Goal: Task Accomplishment & Management: Complete application form

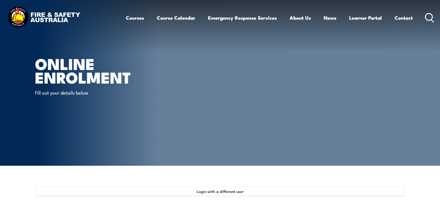
select select "Mr"
select select "M"
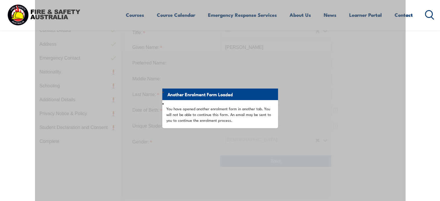
scroll to position [187, 0]
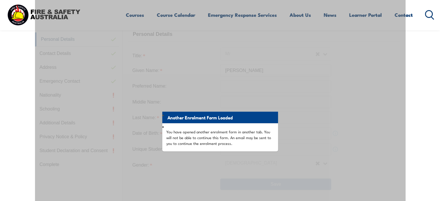
click at [344, 165] on div "Another Enrolment Form Loaded You have opened another enrolment form in another…" at bounding box center [220, 159] width 370 height 319
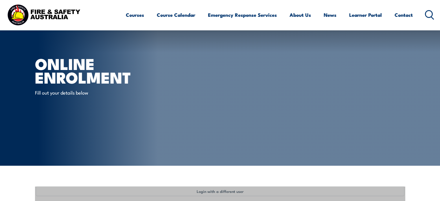
select select "Mr"
select select "M"
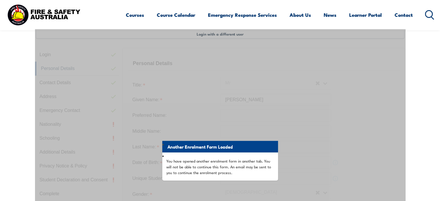
click at [388, 119] on div "Another Enrolment Form Loaded You have opened another enrolment form in another…" at bounding box center [220, 188] width 370 height 319
click at [375, 130] on div "Another Enrolment Form Loaded You have opened another enrolment form in another…" at bounding box center [220, 188] width 370 height 319
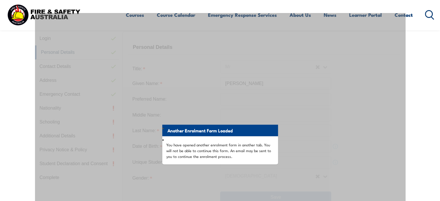
scroll to position [173, 0]
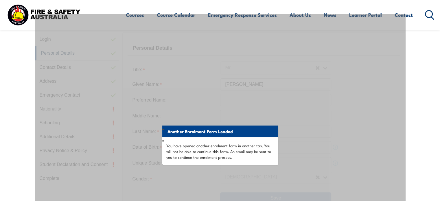
click at [124, 84] on div "Another Enrolment Form Loaded You have opened another enrolment form in another…" at bounding box center [220, 173] width 370 height 319
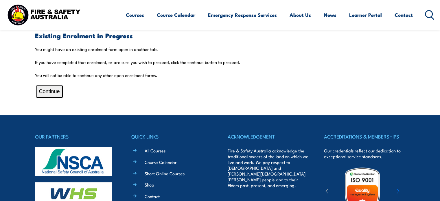
scroll to position [154, 0]
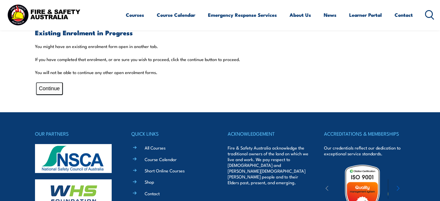
click at [42, 89] on button "Continue" at bounding box center [49, 88] width 27 height 12
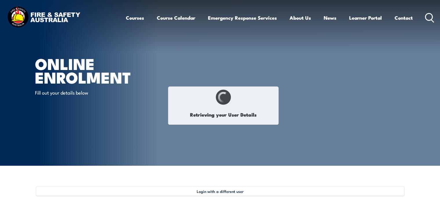
select select "Mr"
type input "[PERSON_NAME]"
type input "Stead"
type input "[DATE]"
type input "3TRXJALV3G"
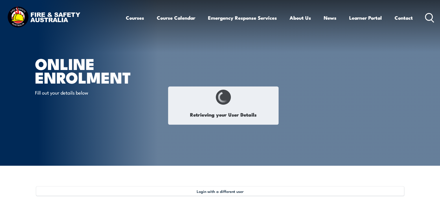
select select "M"
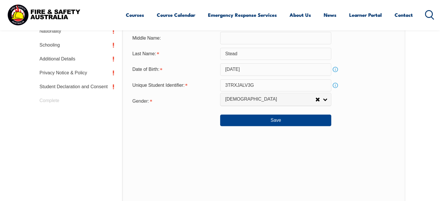
scroll to position [252, 0]
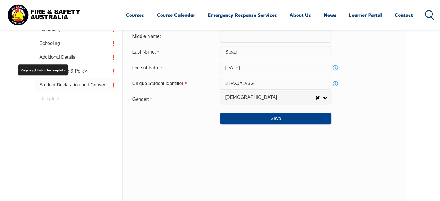
click at [62, 88] on link "Student Declaration and Consent" at bounding box center [77, 85] width 84 height 14
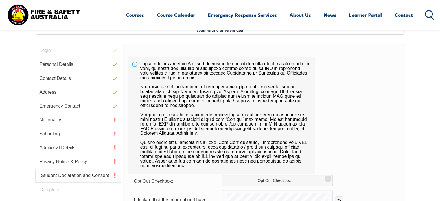
scroll to position [157, 0]
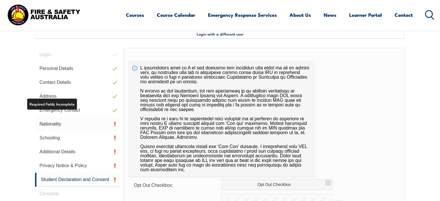
click at [52, 126] on link "Nationality" at bounding box center [78, 124] width 86 height 14
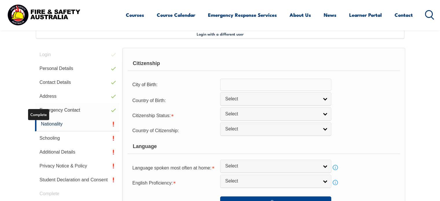
click at [71, 113] on link "Emergency Contact" at bounding box center [77, 110] width 84 height 14
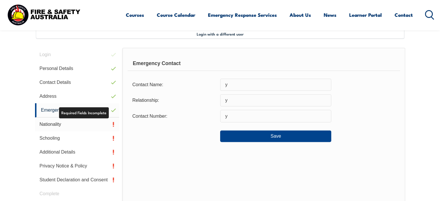
click at [55, 126] on link "Nationality" at bounding box center [77, 124] width 84 height 14
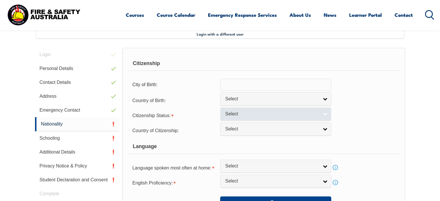
click at [326, 114] on link "Select" at bounding box center [275, 113] width 111 height 13
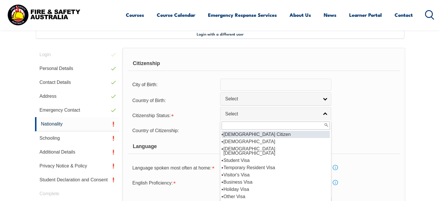
click at [246, 131] on li "Australian Citizen" at bounding box center [276, 134] width 108 height 7
select select "1"
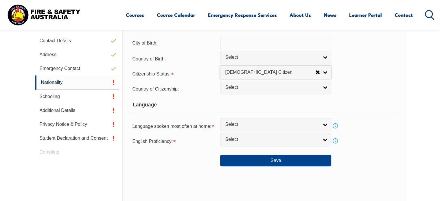
scroll to position [204, 0]
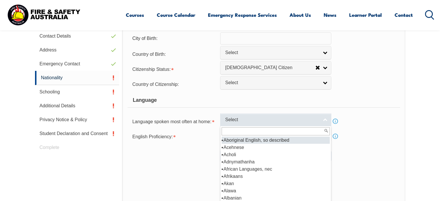
click at [326, 118] on link "Select" at bounding box center [275, 119] width 111 height 13
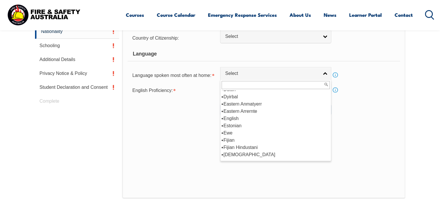
scroll to position [705, 0]
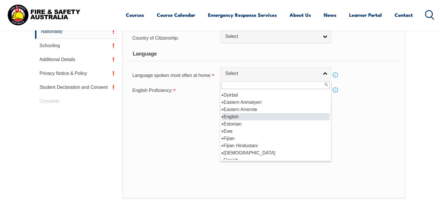
click at [227, 117] on li "English" at bounding box center [276, 116] width 108 height 7
select select "1201"
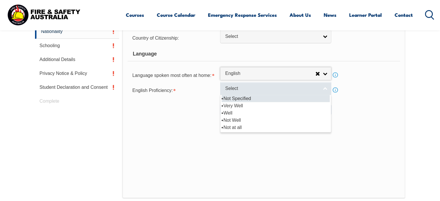
click at [325, 87] on link "Select" at bounding box center [275, 88] width 111 height 13
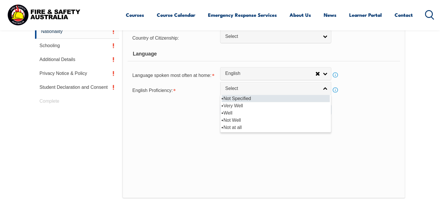
click at [231, 96] on li "Not Specified" at bounding box center [276, 98] width 108 height 7
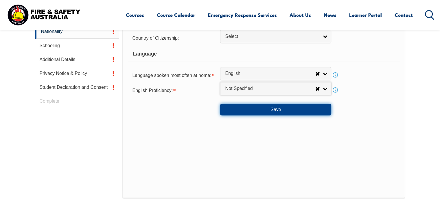
click at [270, 110] on button "Save" at bounding box center [275, 110] width 111 height 12
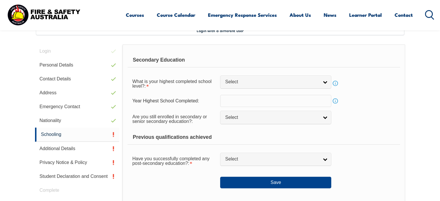
scroll to position [157, 0]
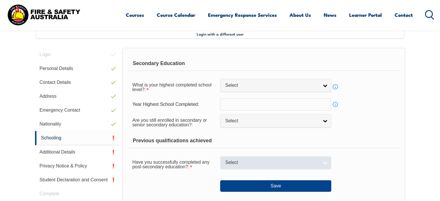
click at [325, 164] on link "Select" at bounding box center [275, 162] width 111 height 13
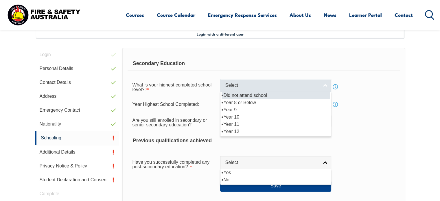
click at [325, 87] on link "Select" at bounding box center [275, 85] width 111 height 13
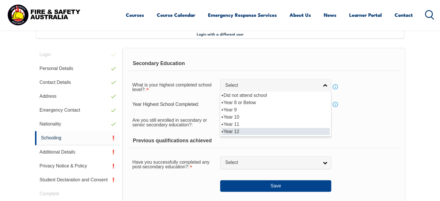
click at [232, 128] on li "Year 12" at bounding box center [276, 131] width 108 height 7
select select "12"
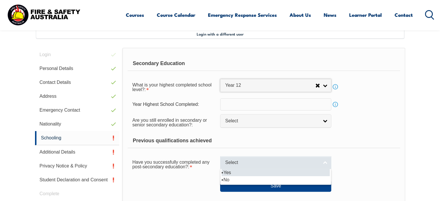
click at [324, 161] on link "Select" at bounding box center [275, 162] width 111 height 13
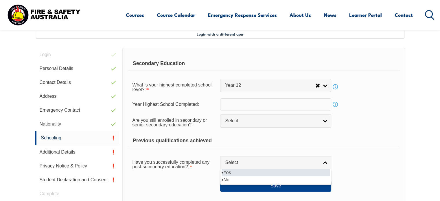
click at [297, 173] on li "Yes" at bounding box center [276, 172] width 108 height 7
select select "true"
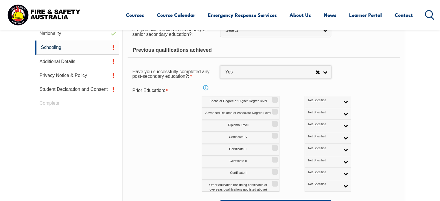
scroll to position [256, 0]
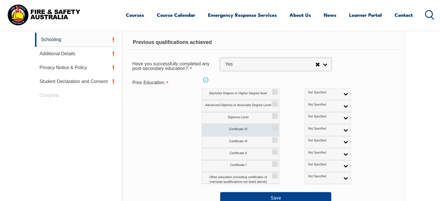
click at [275, 126] on input "Certificate IV" at bounding box center [273, 126] width 3 height 1
checkbox input "true"
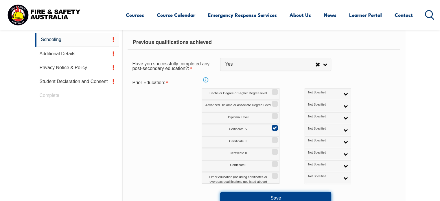
click at [283, 193] on button "Save" at bounding box center [275, 198] width 111 height 12
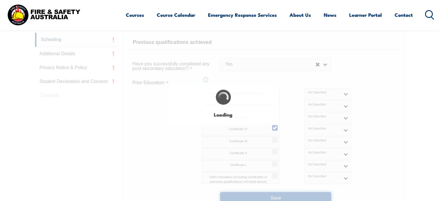
select select
select select "true"
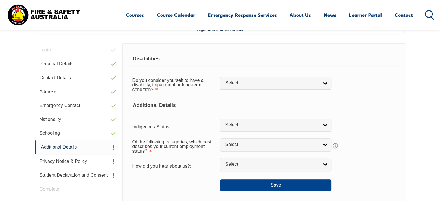
scroll to position [157, 0]
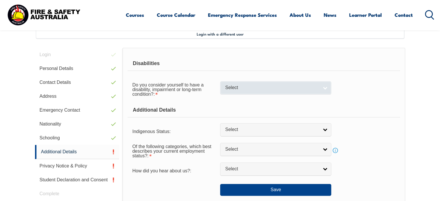
click at [325, 86] on link "Select" at bounding box center [275, 87] width 111 height 13
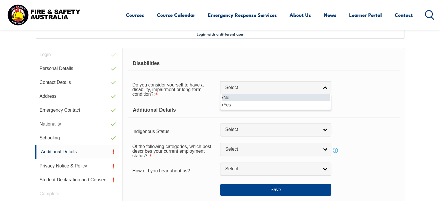
click at [322, 95] on li "No" at bounding box center [276, 97] width 108 height 7
select select "false"
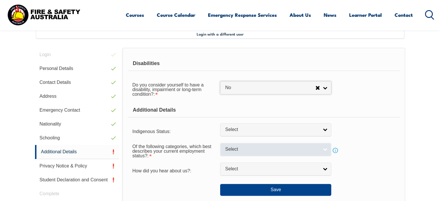
click at [327, 152] on link "Select" at bounding box center [275, 149] width 111 height 13
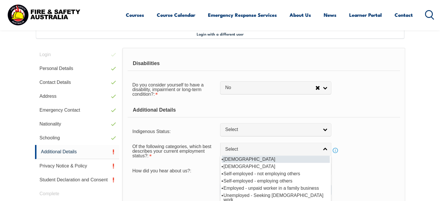
click at [251, 159] on li "Full-time employee" at bounding box center [276, 159] width 108 height 7
select select "1"
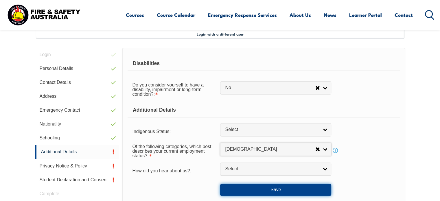
click at [278, 188] on button "Save" at bounding box center [275, 190] width 111 height 12
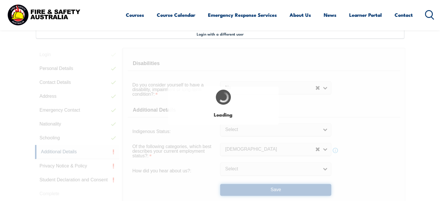
select select "false"
select select
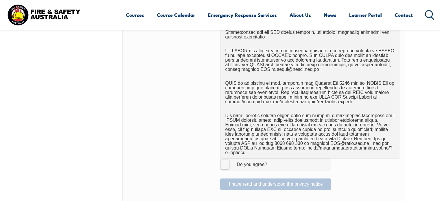
scroll to position [303, 0]
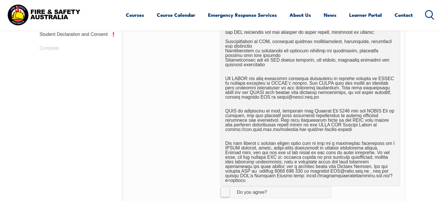
click at [226, 187] on label "I Agree Do you agree?" at bounding box center [275, 192] width 111 height 12
click at [272, 187] on input "I Agree Do you agree?" at bounding box center [277, 192] width 10 height 11
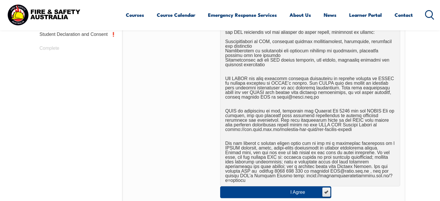
click at [226, 187] on label "I Agree Do you agree?" at bounding box center [275, 192] width 111 height 12
click at [321, 187] on input "I Agree Do you agree?" at bounding box center [326, 192] width 10 height 11
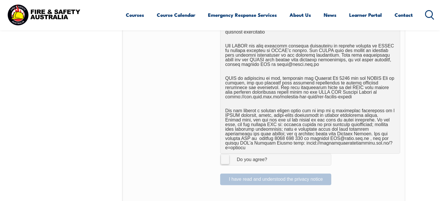
scroll to position [339, 0]
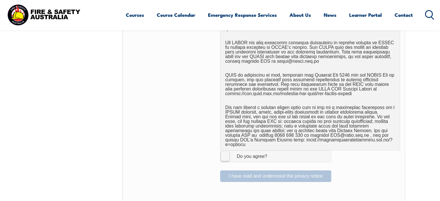
click at [224, 151] on label "I Agree Do you agree?" at bounding box center [275, 156] width 111 height 12
click at [272, 151] on input "I Agree Do you agree?" at bounding box center [277, 156] width 10 height 11
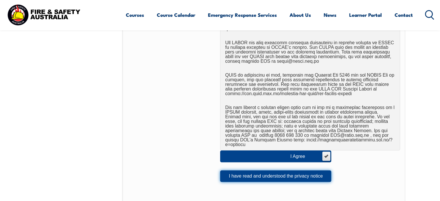
click at [266, 172] on button "I have read and understood the privacy notice" at bounding box center [275, 176] width 111 height 12
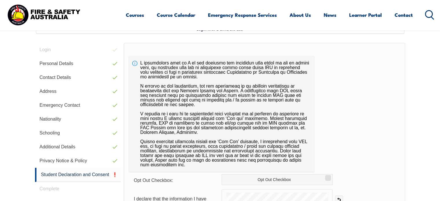
scroll to position [157, 0]
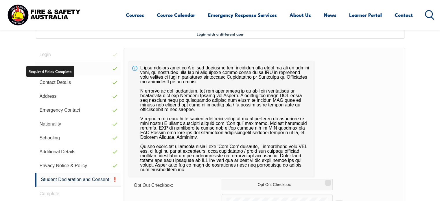
click at [91, 68] on link "Personal Details" at bounding box center [78, 69] width 86 height 14
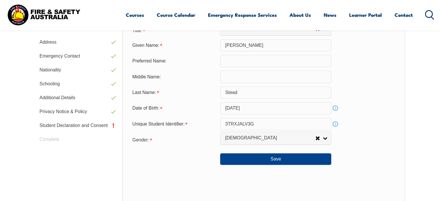
scroll to position [207, 0]
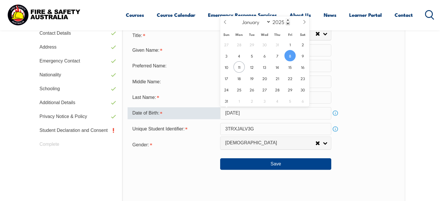
click at [239, 113] on input "August 8, 2025" at bounding box center [275, 113] width 111 height 12
click at [270, 23] on select "January February March April May June July August September October November De…" at bounding box center [256, 22] width 32 height 8
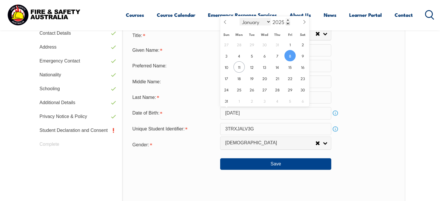
select select "4"
click at [240, 18] on select "January February March April May June July August September October November De…" at bounding box center [256, 22] width 32 height 8
click at [286, 23] on span at bounding box center [288, 23] width 4 height 3
click at [287, 23] on span at bounding box center [288, 23] width 4 height 3
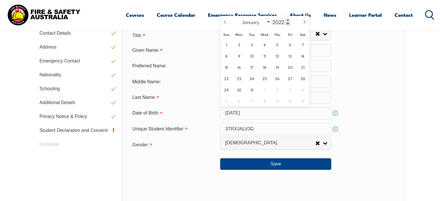
click at [287, 23] on span at bounding box center [288, 23] width 4 height 3
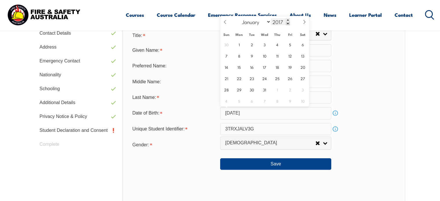
click at [287, 23] on span at bounding box center [288, 23] width 4 height 3
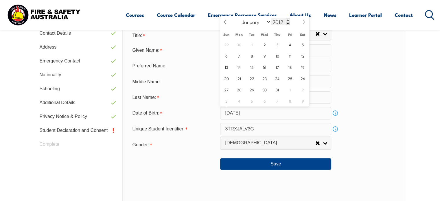
click at [287, 23] on span at bounding box center [288, 23] width 4 height 3
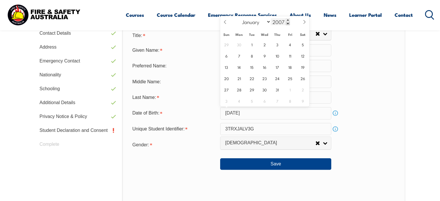
click at [287, 23] on span at bounding box center [288, 23] width 4 height 3
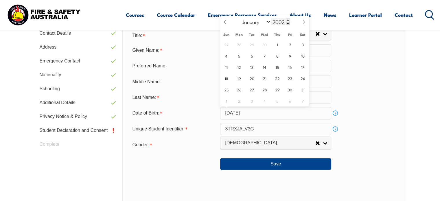
click at [287, 23] on span at bounding box center [288, 23] width 4 height 3
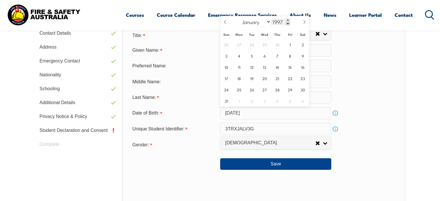
click at [287, 23] on span at bounding box center [288, 23] width 4 height 3
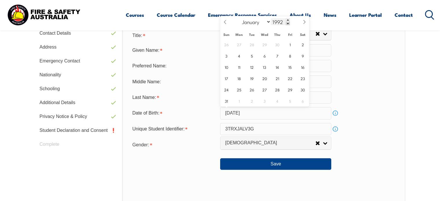
click at [287, 23] on span at bounding box center [288, 23] width 4 height 3
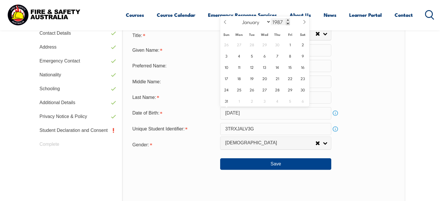
click at [287, 23] on span at bounding box center [288, 23] width 4 height 3
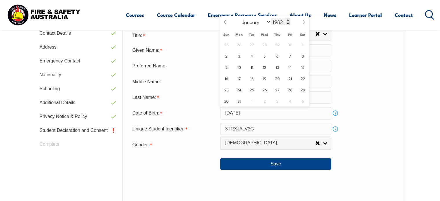
click at [287, 23] on span at bounding box center [288, 23] width 4 height 3
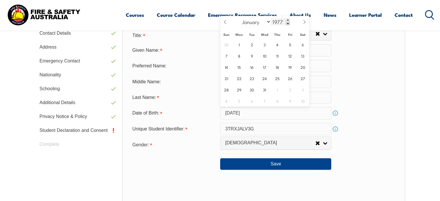
click at [287, 23] on span at bounding box center [288, 23] width 4 height 3
click at [287, 18] on span at bounding box center [288, 19] width 4 height 3
type input "1975"
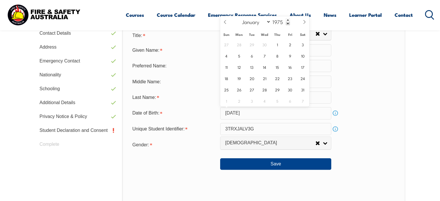
click at [349, 95] on div "Last Name: Stead" at bounding box center [264, 97] width 272 height 12
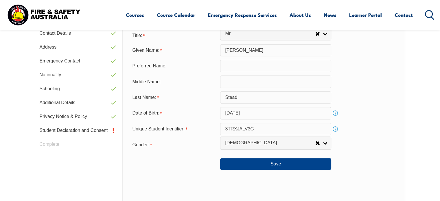
click at [300, 110] on input "August 8, 2025" at bounding box center [275, 113] width 111 height 12
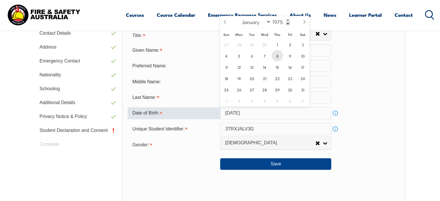
click at [274, 57] on span "8" at bounding box center [277, 55] width 11 height 11
type input "May 8, 1975"
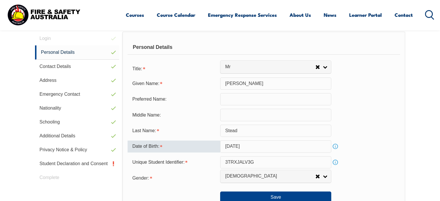
scroll to position [174, 0]
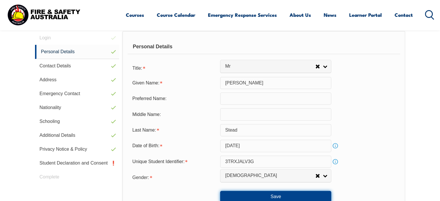
click at [283, 193] on button "Save" at bounding box center [275, 197] width 111 height 12
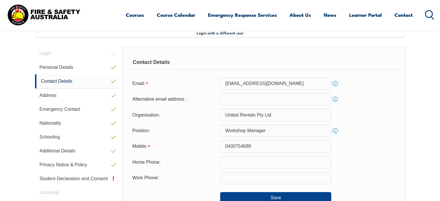
scroll to position [157, 0]
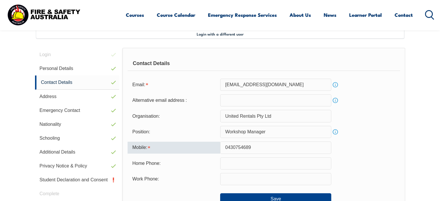
click at [259, 150] on input "0430754689" at bounding box center [275, 147] width 111 height 12
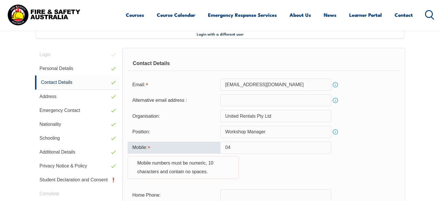
type input "0"
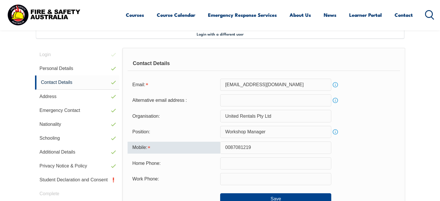
click at [230, 146] on input "0087081219" at bounding box center [275, 147] width 111 height 12
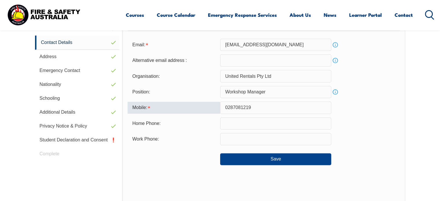
scroll to position [199, 0]
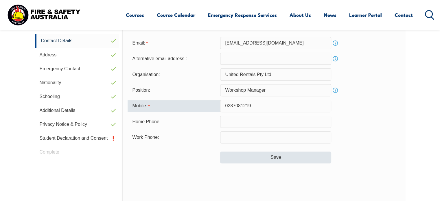
type input "0287081219"
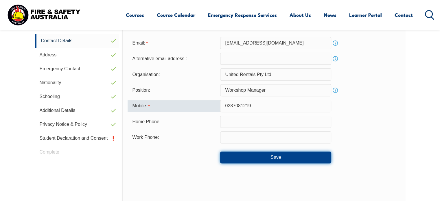
click at [280, 158] on button "Save" at bounding box center [275, 158] width 111 height 12
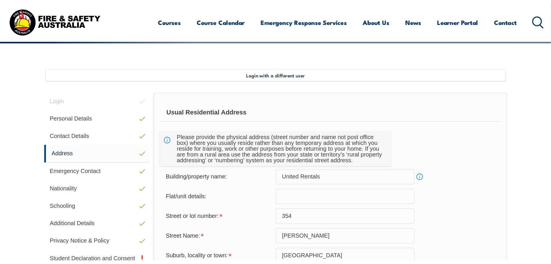
scroll to position [135, 0]
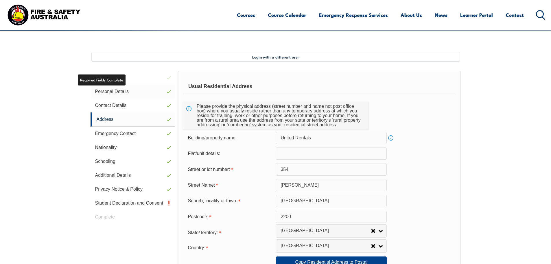
click at [122, 88] on link "Personal Details" at bounding box center [133, 91] width 84 height 14
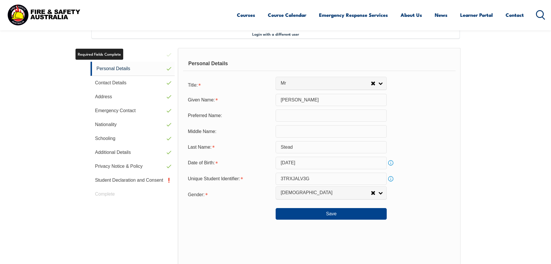
scroll to position [158, 0]
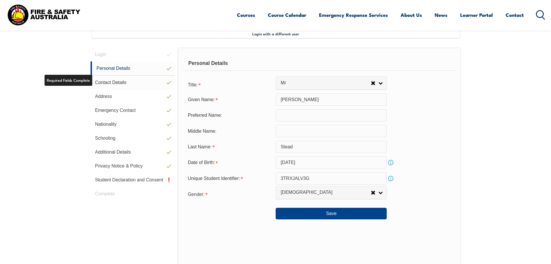
click at [98, 82] on link "Contact Details" at bounding box center [133, 82] width 84 height 14
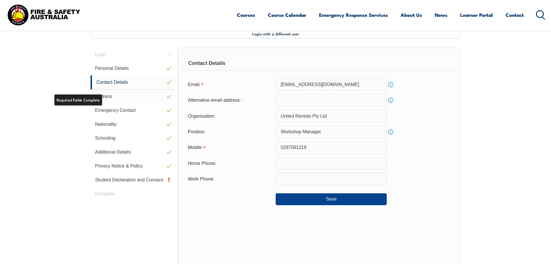
click at [104, 95] on link "Address" at bounding box center [133, 96] width 84 height 14
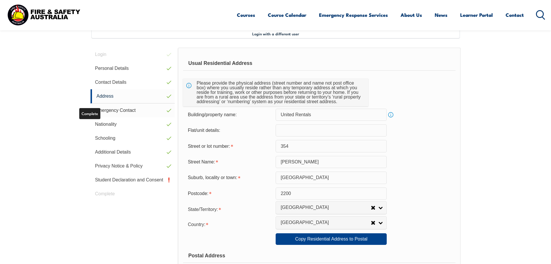
click at [121, 111] on link "Emergency Contact" at bounding box center [133, 110] width 84 height 14
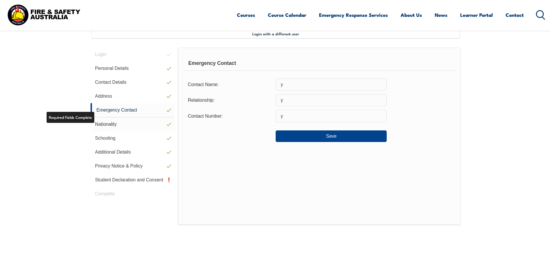
click at [107, 123] on link "Nationality" at bounding box center [133, 124] width 84 height 14
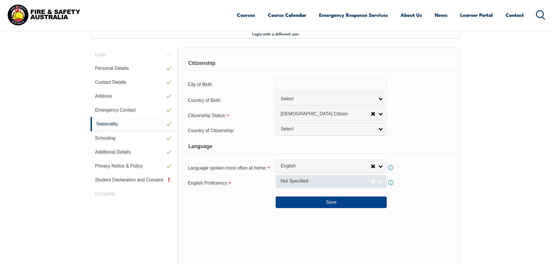
click at [380, 181] on link "Not Specified" at bounding box center [331, 180] width 111 height 13
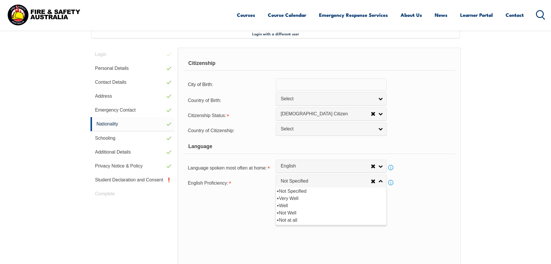
click at [244, 192] on div "Save" at bounding box center [319, 199] width 272 height 16
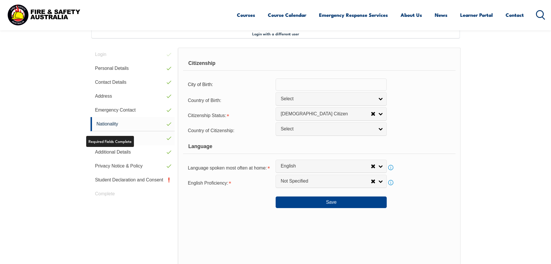
click at [150, 141] on link "Schooling" at bounding box center [133, 138] width 84 height 14
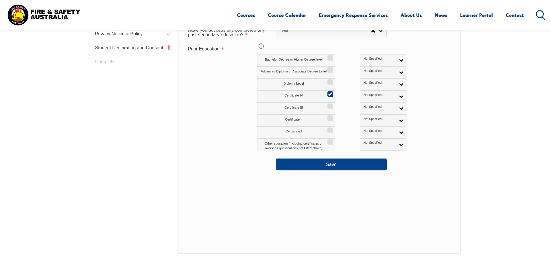
scroll to position [135, 0]
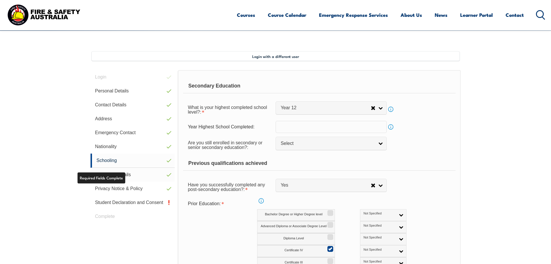
click at [147, 176] on link "Additional Details" at bounding box center [133, 174] width 84 height 14
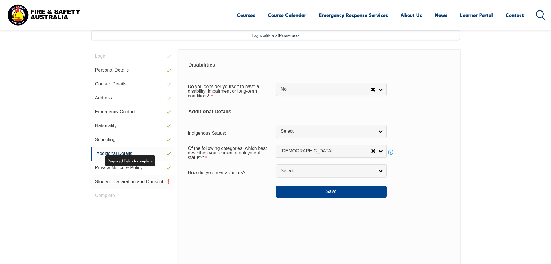
scroll to position [158, 0]
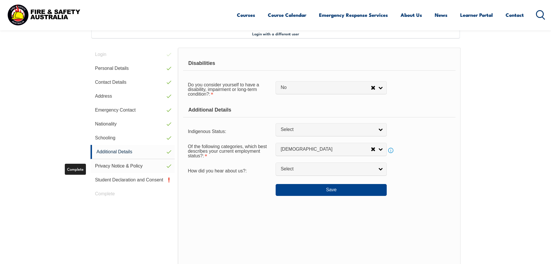
click at [130, 165] on link "Privacy Notice & Policy" at bounding box center [133, 166] width 84 height 14
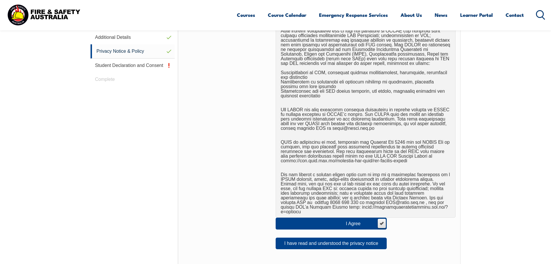
scroll to position [191, 0]
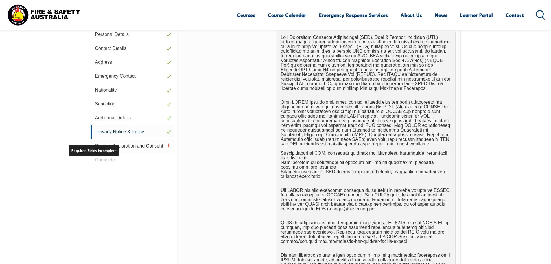
click at [133, 145] on link "Student Declaration and Consent" at bounding box center [133, 146] width 84 height 14
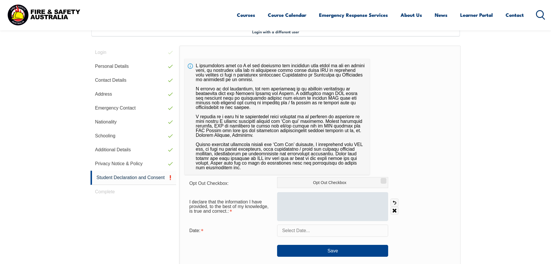
scroll to position [158, 0]
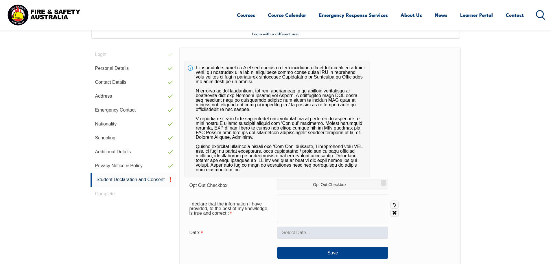
drag, startPoint x: 340, startPoint y: 197, endPoint x: 294, endPoint y: 230, distance: 56.2
click at [294, 201] on form "Opt Out Checkbox: Opt Out Checkbox I declare that the information I have provid…" at bounding box center [320, 219] width 271 height 80
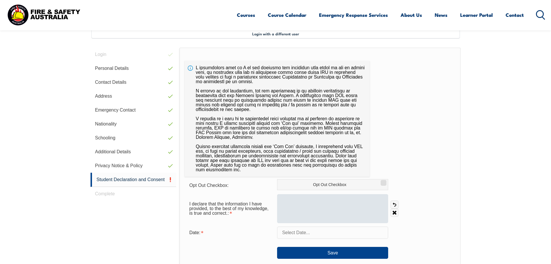
drag, startPoint x: 325, startPoint y: 205, endPoint x: 304, endPoint y: 210, distance: 21.2
click at [312, 201] on div at bounding box center [332, 208] width 111 height 29
drag, startPoint x: 303, startPoint y: 197, endPoint x: 341, endPoint y: 222, distance: 45.3
click at [335, 201] on form "Opt Out Checkbox: Opt Out Checkbox I declare that the information I have provid…" at bounding box center [320, 219] width 271 height 80
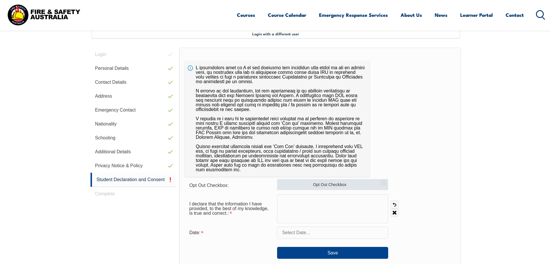
drag, startPoint x: 385, startPoint y: 182, endPoint x: 351, endPoint y: 205, distance: 40.8
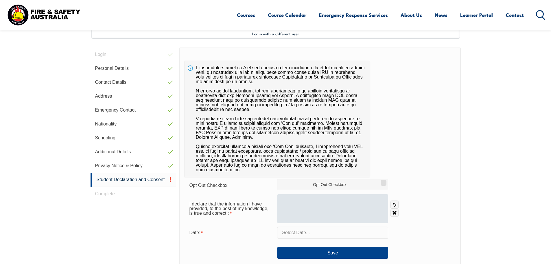
click at [384, 181] on input "Opt Out Checkbox" at bounding box center [382, 180] width 3 height 1
checkbox input "true"
drag, startPoint x: 340, startPoint y: 198, endPoint x: 318, endPoint y: 216, distance: 28.6
click at [318, 201] on div at bounding box center [332, 208] width 111 height 29
drag, startPoint x: 317, startPoint y: 203, endPoint x: 340, endPoint y: 214, distance: 25.1
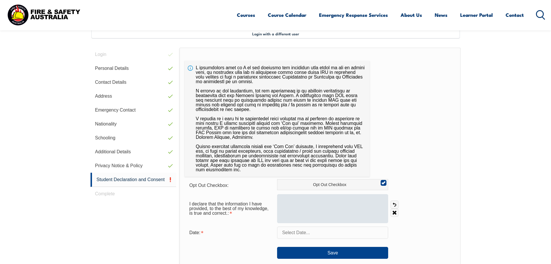
click at [340, 201] on div at bounding box center [332, 208] width 111 height 29
click at [323, 201] on div at bounding box center [332, 208] width 111 height 29
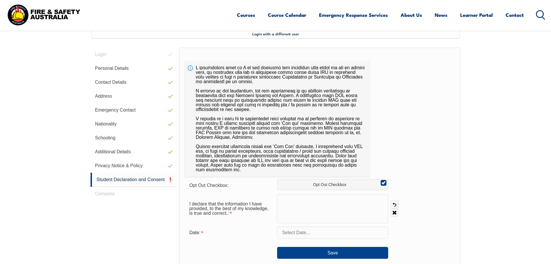
click at [301, 201] on input "text" at bounding box center [332, 232] width 111 height 12
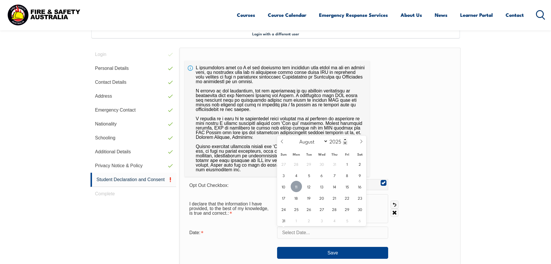
click at [299, 186] on span "11" at bounding box center [296, 185] width 11 height 11
type input "August 11, 2025"
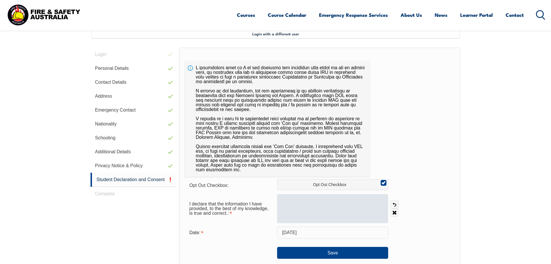
drag, startPoint x: 341, startPoint y: 198, endPoint x: 327, endPoint y: 215, distance: 22.4
click at [327, 201] on div at bounding box center [332, 208] width 111 height 29
drag, startPoint x: 311, startPoint y: 201, endPoint x: 337, endPoint y: 221, distance: 32.4
click at [337, 201] on div at bounding box center [332, 208] width 111 height 29
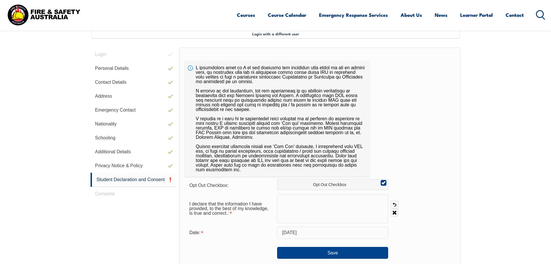
drag, startPoint x: 366, startPoint y: 230, endPoint x: 364, endPoint y: 224, distance: 5.7
click at [365, 201] on input "August 11, 2025" at bounding box center [332, 232] width 111 height 12
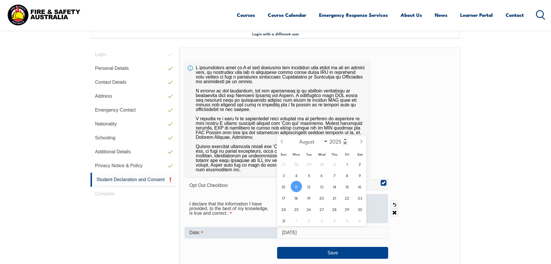
click at [383, 201] on div at bounding box center [332, 208] width 111 height 29
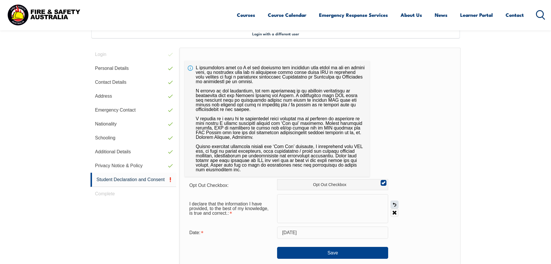
click at [393, 201] on link "Undo" at bounding box center [395, 204] width 8 height 8
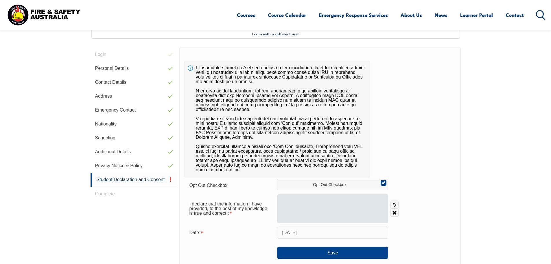
drag, startPoint x: 349, startPoint y: 203, endPoint x: 311, endPoint y: 211, distance: 38.7
click at [311, 201] on div at bounding box center [332, 208] width 111 height 29
drag, startPoint x: 311, startPoint y: 204, endPoint x: 344, endPoint y: 221, distance: 36.7
click at [344, 201] on div at bounding box center [332, 208] width 111 height 29
click at [315, 201] on div at bounding box center [332, 208] width 111 height 29
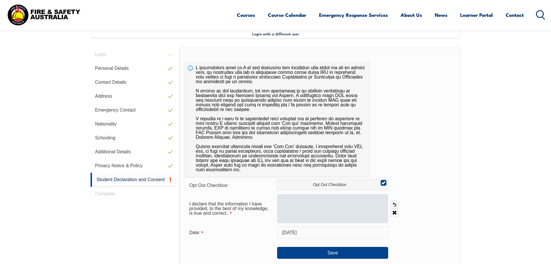
drag, startPoint x: 314, startPoint y: 204, endPoint x: 313, endPoint y: 200, distance: 4.3
click at [313, 201] on div at bounding box center [332, 208] width 111 height 29
click at [313, 200] on div at bounding box center [332, 208] width 111 height 29
click at [313, 199] on div at bounding box center [332, 208] width 111 height 29
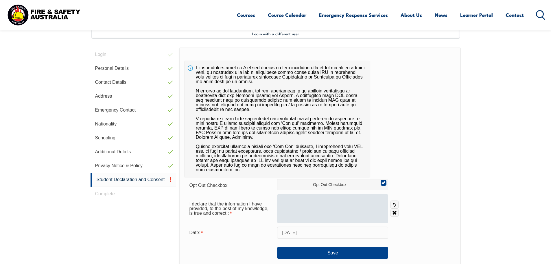
click at [313, 199] on div at bounding box center [332, 208] width 111 height 29
click at [323, 198] on div at bounding box center [332, 208] width 111 height 29
click at [325, 198] on div at bounding box center [332, 208] width 111 height 29
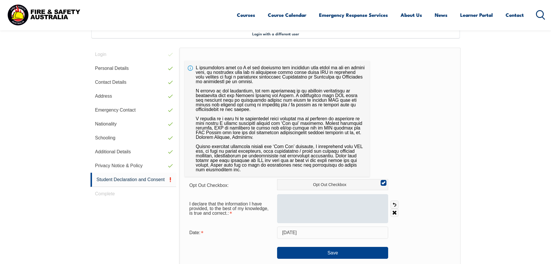
click at [326, 199] on div at bounding box center [332, 208] width 111 height 29
click at [327, 196] on div at bounding box center [332, 208] width 111 height 29
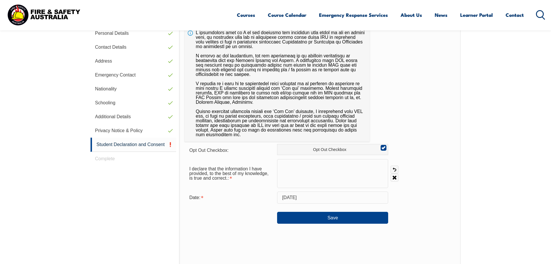
scroll to position [204, 0]
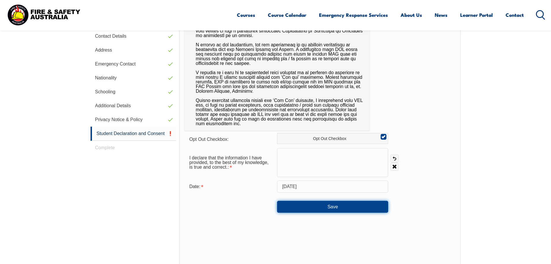
click at [327, 201] on button "Save" at bounding box center [332, 206] width 111 height 12
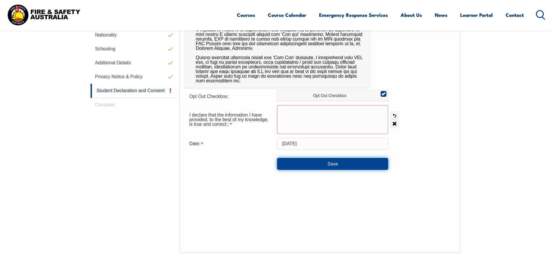
scroll to position [244, 0]
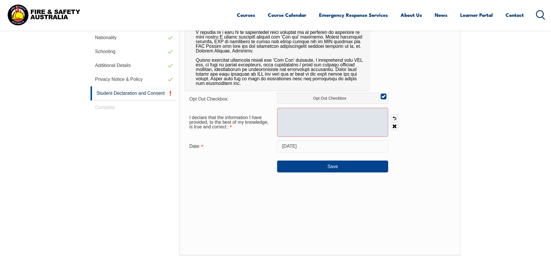
drag, startPoint x: 345, startPoint y: 112, endPoint x: 334, endPoint y: 126, distance: 16.9
click at [334, 126] on div at bounding box center [332, 122] width 111 height 29
drag, startPoint x: 330, startPoint y: 116, endPoint x: 347, endPoint y: 130, distance: 22.0
click at [347, 130] on div at bounding box center [332, 122] width 111 height 29
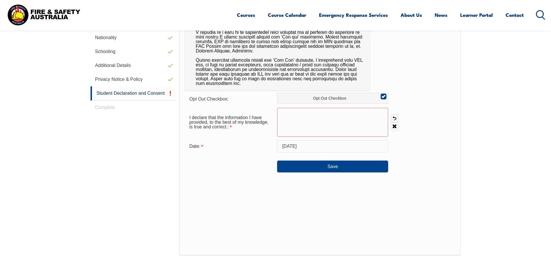
drag, startPoint x: 312, startPoint y: 117, endPoint x: 408, endPoint y: 131, distance: 96.2
click at [405, 132] on div "I declare that the information I have provided, to the best of my knowledge, is…" at bounding box center [320, 122] width 271 height 29
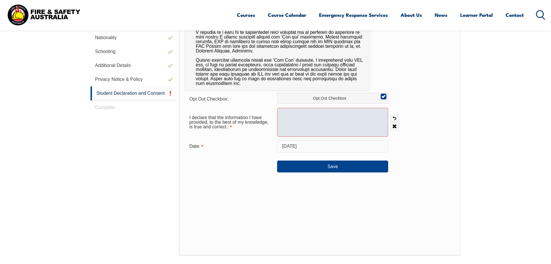
drag, startPoint x: 394, startPoint y: 123, endPoint x: 374, endPoint y: 121, distance: 19.7
click at [394, 123] on link "Clear" at bounding box center [395, 126] width 8 height 8
click at [342, 120] on div at bounding box center [332, 122] width 111 height 29
click at [325, 122] on div at bounding box center [332, 122] width 111 height 29
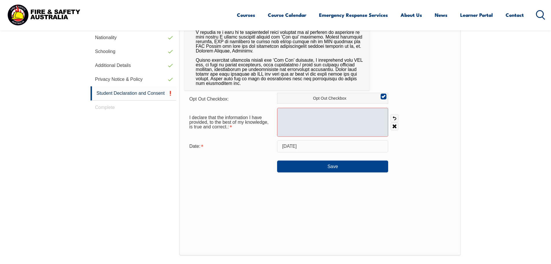
click at [324, 121] on div at bounding box center [332, 122] width 111 height 29
click at [321, 121] on div at bounding box center [332, 122] width 111 height 29
click at [321, 120] on div at bounding box center [332, 122] width 111 height 29
click at [321, 119] on div at bounding box center [332, 122] width 111 height 29
click at [320, 121] on div at bounding box center [332, 122] width 111 height 29
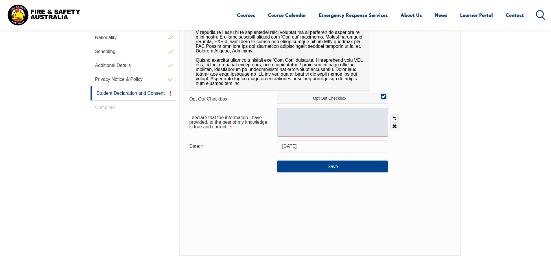
click at [321, 117] on div at bounding box center [332, 122] width 111 height 29
click at [321, 119] on div at bounding box center [332, 122] width 111 height 29
click at [325, 129] on div at bounding box center [332, 122] width 111 height 29
click at [316, 123] on div at bounding box center [332, 122] width 111 height 29
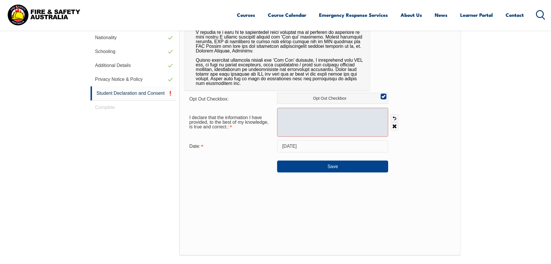
drag, startPoint x: 350, startPoint y: 118, endPoint x: 326, endPoint y: 120, distance: 24.1
click at [344, 120] on div at bounding box center [332, 122] width 111 height 29
drag, startPoint x: 283, startPoint y: 119, endPoint x: 316, endPoint y: 132, distance: 34.9
click at [288, 120] on div at bounding box center [332, 122] width 111 height 29
drag, startPoint x: 316, startPoint y: 132, endPoint x: 321, endPoint y: 128, distance: 6.7
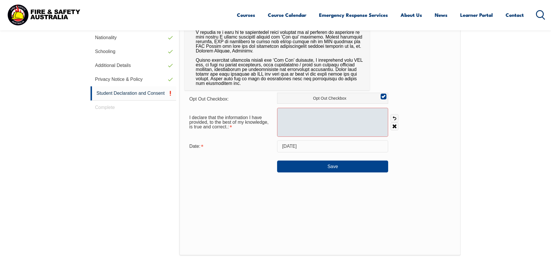
click at [316, 130] on div at bounding box center [332, 122] width 111 height 29
drag, startPoint x: 321, startPoint y: 128, endPoint x: 326, endPoint y: 128, distance: 4.9
click at [326, 128] on div at bounding box center [332, 122] width 111 height 29
drag, startPoint x: 324, startPoint y: 127, endPoint x: 356, endPoint y: 120, distance: 32.2
click at [361, 121] on div at bounding box center [332, 122] width 111 height 29
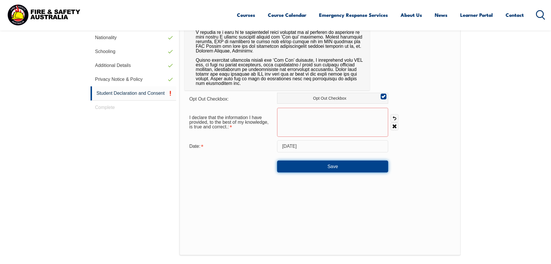
click at [327, 169] on button "Save" at bounding box center [332, 166] width 111 height 12
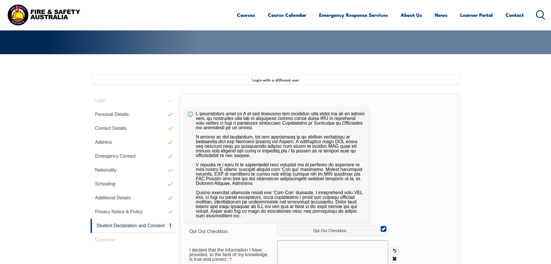
scroll to position [136, 0]
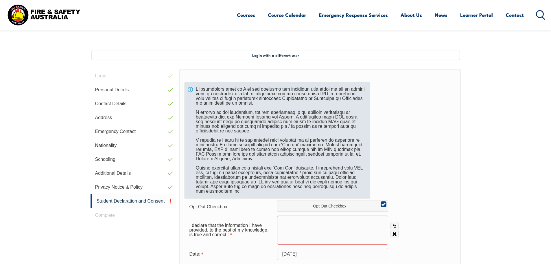
drag, startPoint x: 286, startPoint y: 176, endPoint x: 283, endPoint y: 106, distance: 70.1
click at [283, 106] on div at bounding box center [277, 140] width 185 height 116
drag, startPoint x: 282, startPoint y: 109, endPoint x: 256, endPoint y: 148, distance: 46.8
click at [274, 156] on div at bounding box center [277, 140] width 185 height 116
drag, startPoint x: 236, startPoint y: 116, endPoint x: 229, endPoint y: 151, distance: 36.2
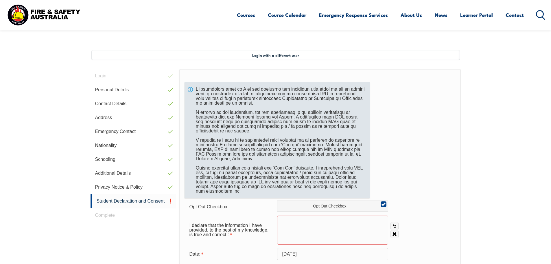
click at [229, 151] on div at bounding box center [277, 140] width 185 height 116
drag, startPoint x: 231, startPoint y: 152, endPoint x: 231, endPoint y: 86, distance: 66.2
click at [231, 86] on div at bounding box center [277, 140] width 185 height 116
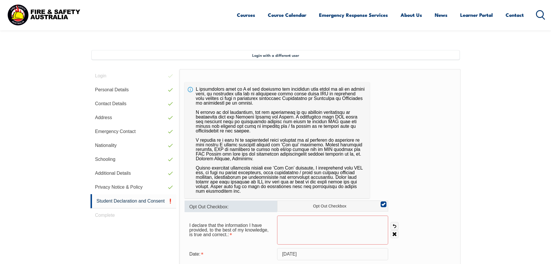
click at [218, 201] on span "Opt Out Checkbox:" at bounding box center [208, 206] width 39 height 5
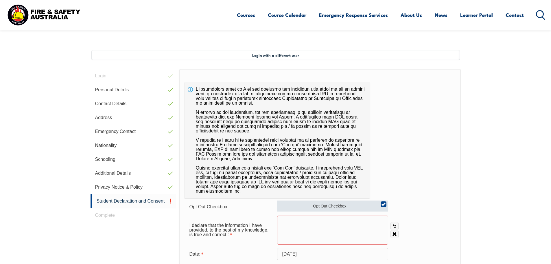
click at [303, 201] on label "Opt Out Checkbox" at bounding box center [332, 205] width 111 height 11
click at [381, 201] on input "Opt Out Checkbox" at bounding box center [382, 202] width 3 height 1
click at [303, 201] on label "Opt Out Checkbox" at bounding box center [332, 205] width 111 height 11
click at [381, 201] on input "Opt Out Checkbox" at bounding box center [382, 202] width 3 height 1
checkbox input "true"
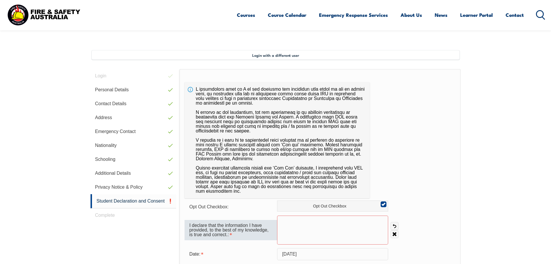
click at [211, 201] on div "I declare that the information I have provided, to the best of my knowledge, is…" at bounding box center [231, 230] width 93 height 20
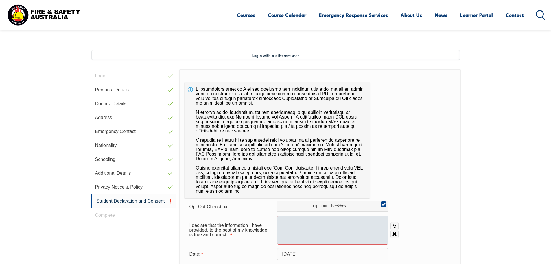
click at [307, 201] on div at bounding box center [332, 229] width 111 height 29
drag, startPoint x: 307, startPoint y: 226, endPoint x: 301, endPoint y: 226, distance: 6.1
click at [301, 201] on div at bounding box center [332, 229] width 111 height 29
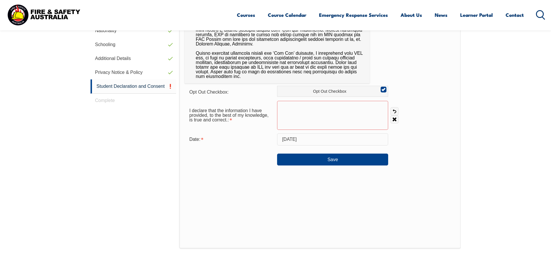
scroll to position [192, 0]
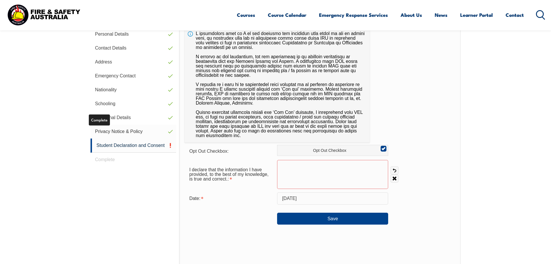
click at [131, 132] on link "Privacy Notice & Policy" at bounding box center [134, 131] width 86 height 14
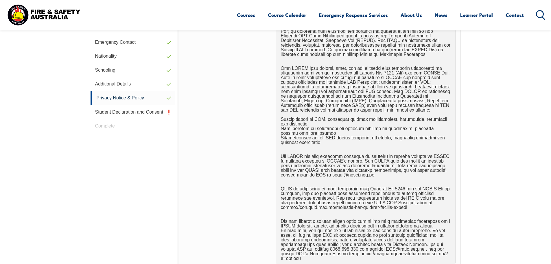
scroll to position [216, 0]
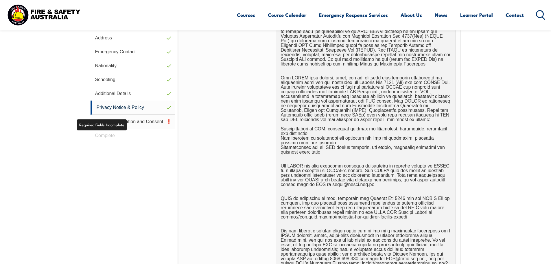
click at [121, 125] on link "Student Declaration and Consent" at bounding box center [133, 122] width 84 height 14
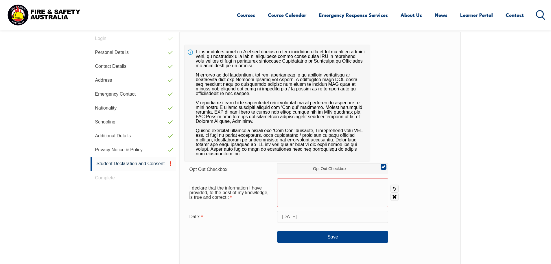
scroll to position [158, 0]
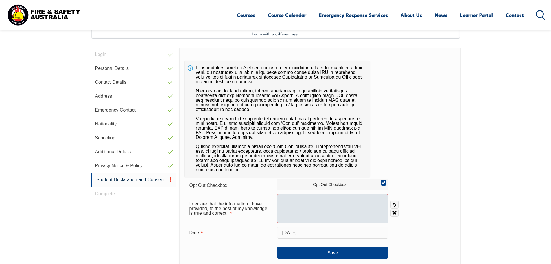
click at [295, 201] on div at bounding box center [332, 208] width 111 height 29
drag, startPoint x: 295, startPoint y: 207, endPoint x: 388, endPoint y: 194, distance: 93.7
click at [349, 201] on div at bounding box center [332, 208] width 111 height 29
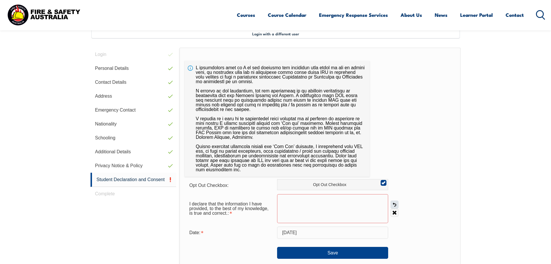
click at [397, 201] on link "Undo" at bounding box center [395, 204] width 8 height 8
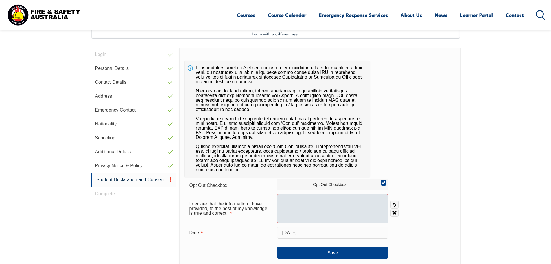
drag, startPoint x: 351, startPoint y: 205, endPoint x: 383, endPoint y: 207, distance: 31.3
click at [368, 201] on div at bounding box center [332, 208] width 111 height 29
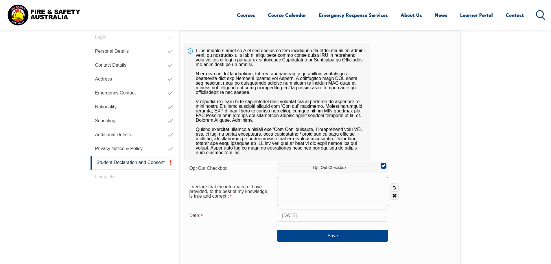
scroll to position [90, 0]
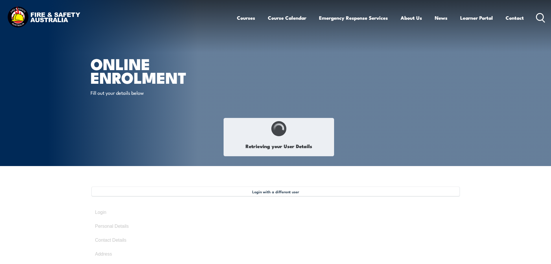
select select "Mr"
type input "[PERSON_NAME]"
type input "Stead"
type input "[DATE]"
type input "3TRXJALV3G"
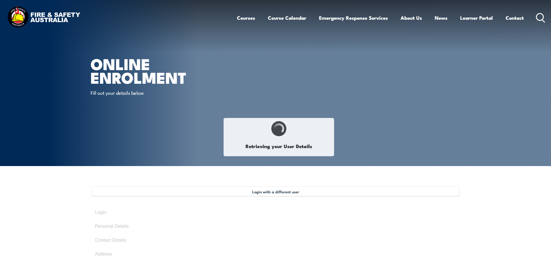
select select "M"
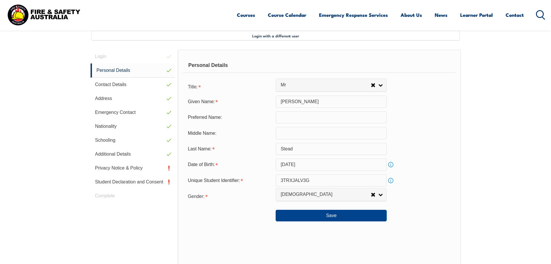
scroll to position [158, 0]
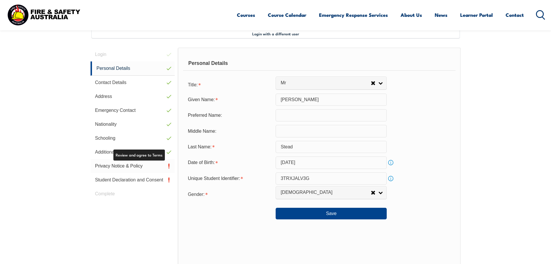
click at [126, 166] on link "Privacy Notice & Policy" at bounding box center [133, 166] width 84 height 14
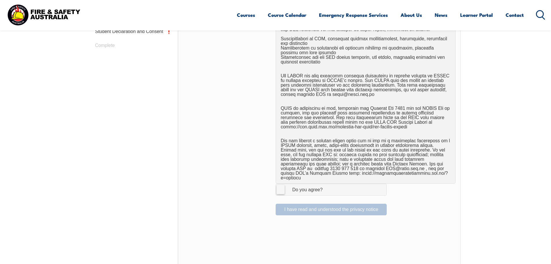
scroll to position [307, 0]
click at [277, 185] on label "I Agree Do you agree?" at bounding box center [331, 189] width 111 height 12
click at [327, 185] on input "I Agree Do you agree?" at bounding box center [332, 188] width 10 height 11
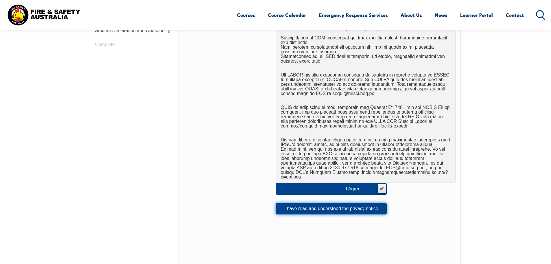
click at [303, 205] on button "I have read and understood the privacy notice" at bounding box center [331, 208] width 111 height 12
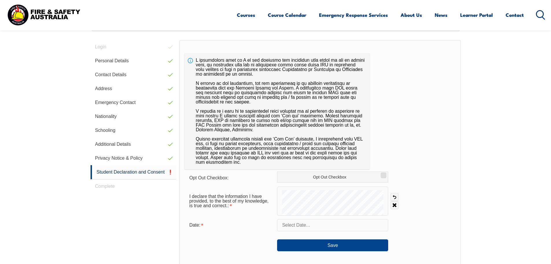
scroll to position [158, 0]
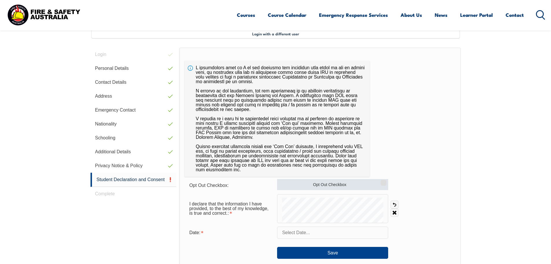
click at [382, 181] on input "Opt Out Checkbox" at bounding box center [382, 180] width 3 height 1
checkbox input "true"
click at [294, 234] on input "text" at bounding box center [332, 232] width 111 height 12
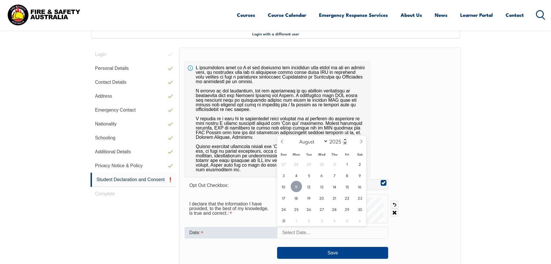
click at [296, 186] on span "11" at bounding box center [296, 185] width 11 height 11
type input "August 11, 2025"
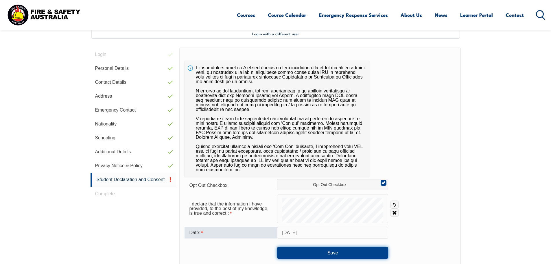
click at [337, 250] on button "Save" at bounding box center [332, 252] width 111 height 12
